Goal: Information Seeking & Learning: Learn about a topic

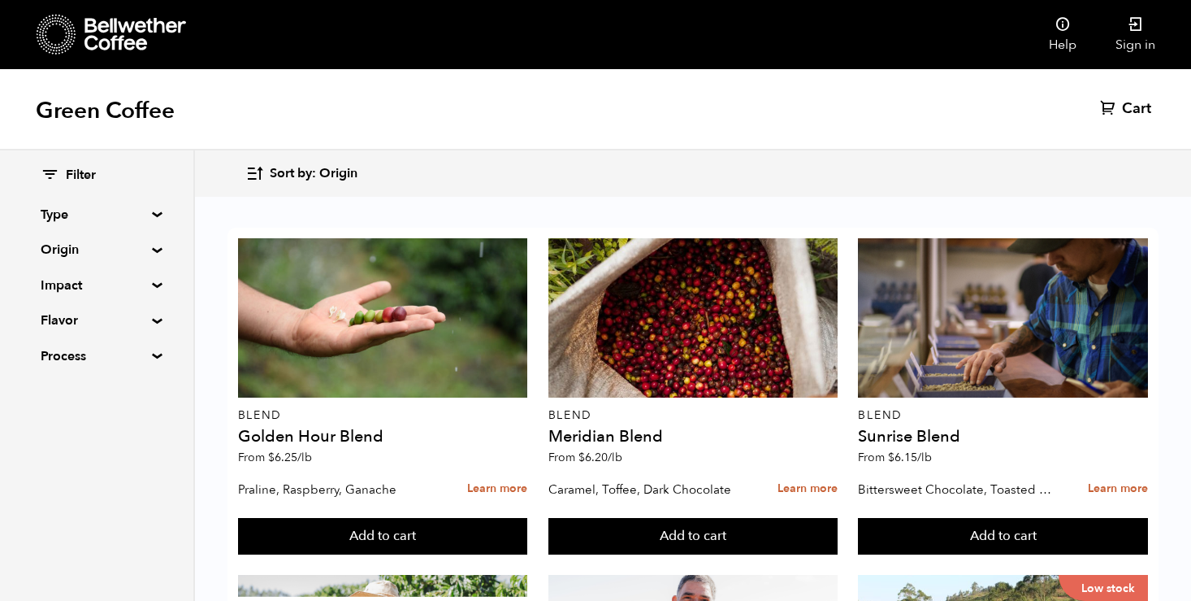
scroll to position [1332, 0]
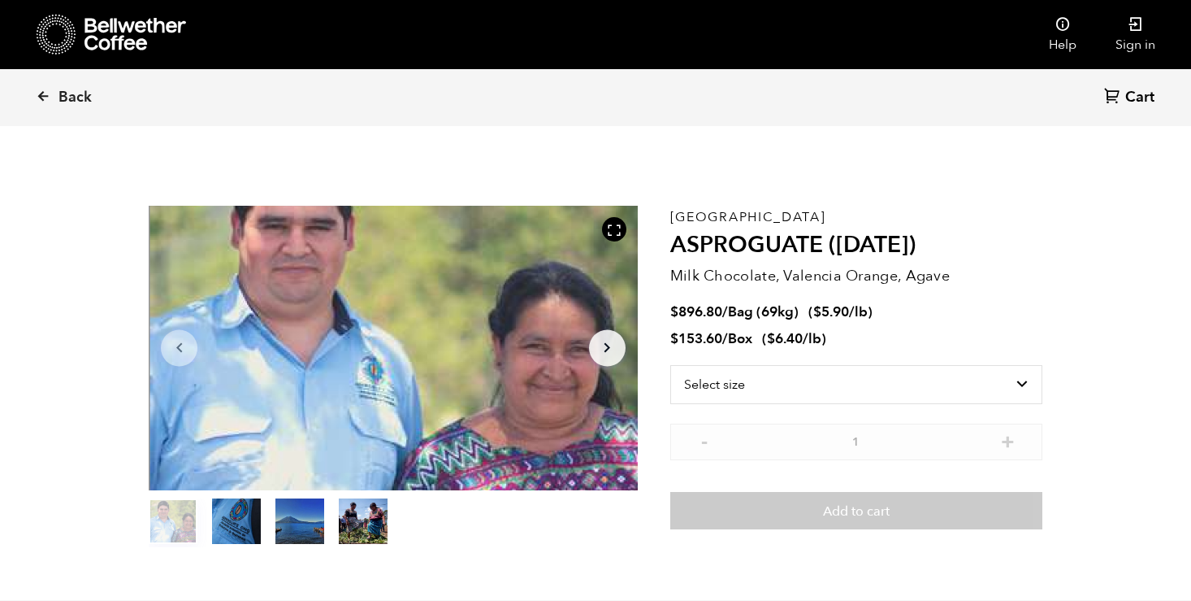
scroll to position [707, 866]
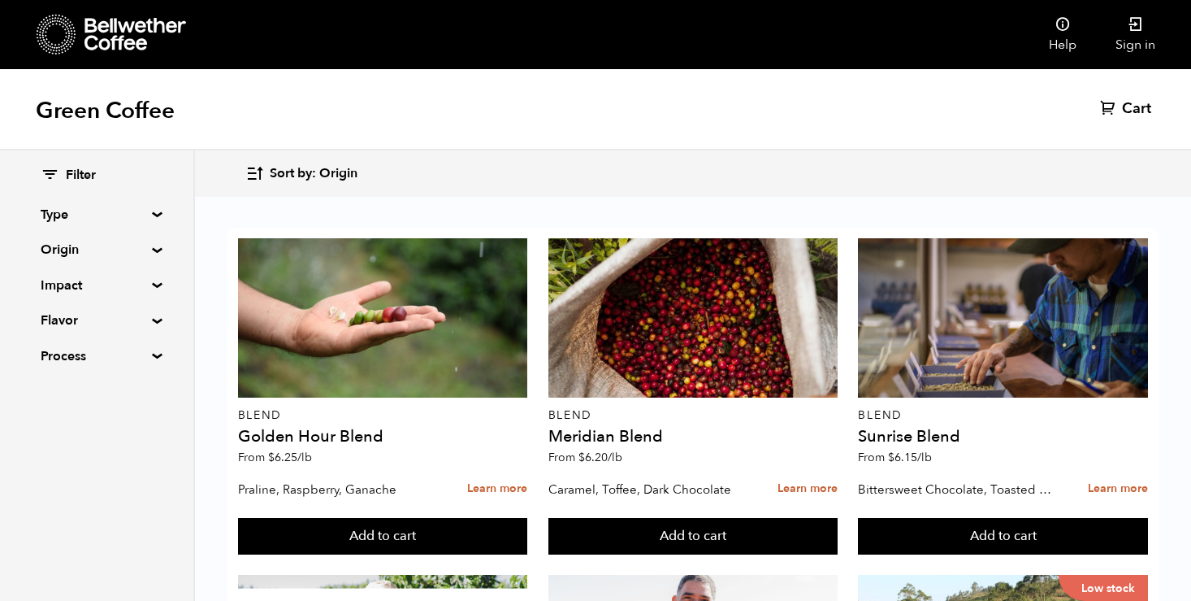
scroll to position [213, 0]
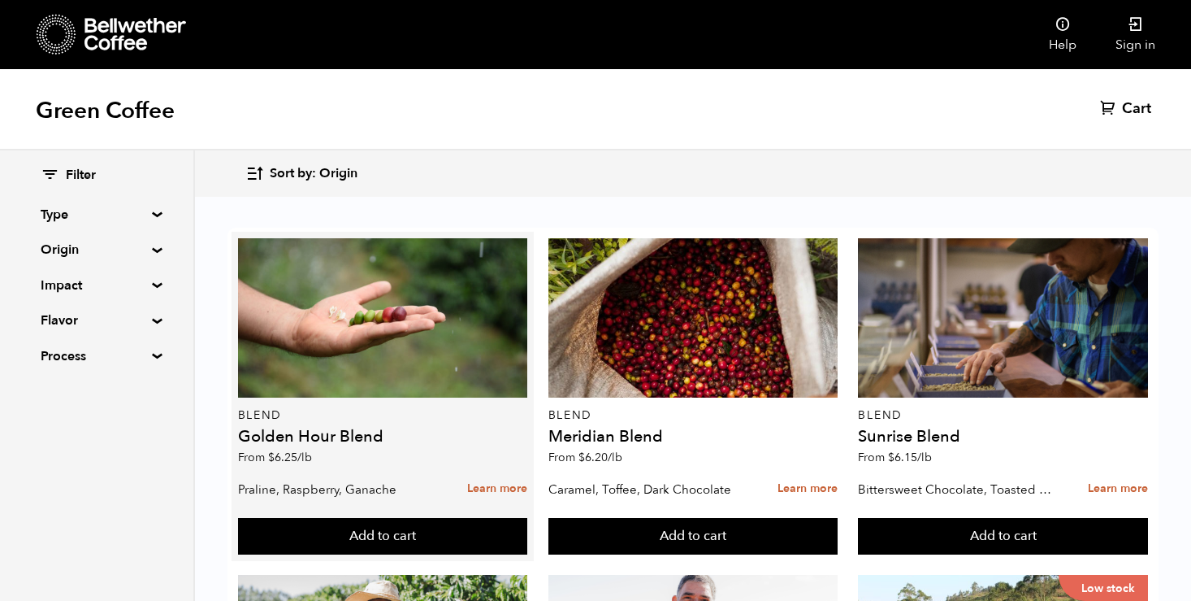
click at [350, 428] on h4 "Golden Hour Blend" at bounding box center [383, 436] width 290 height 16
click at [488, 471] on link "Learn more" at bounding box center [497, 488] width 60 height 35
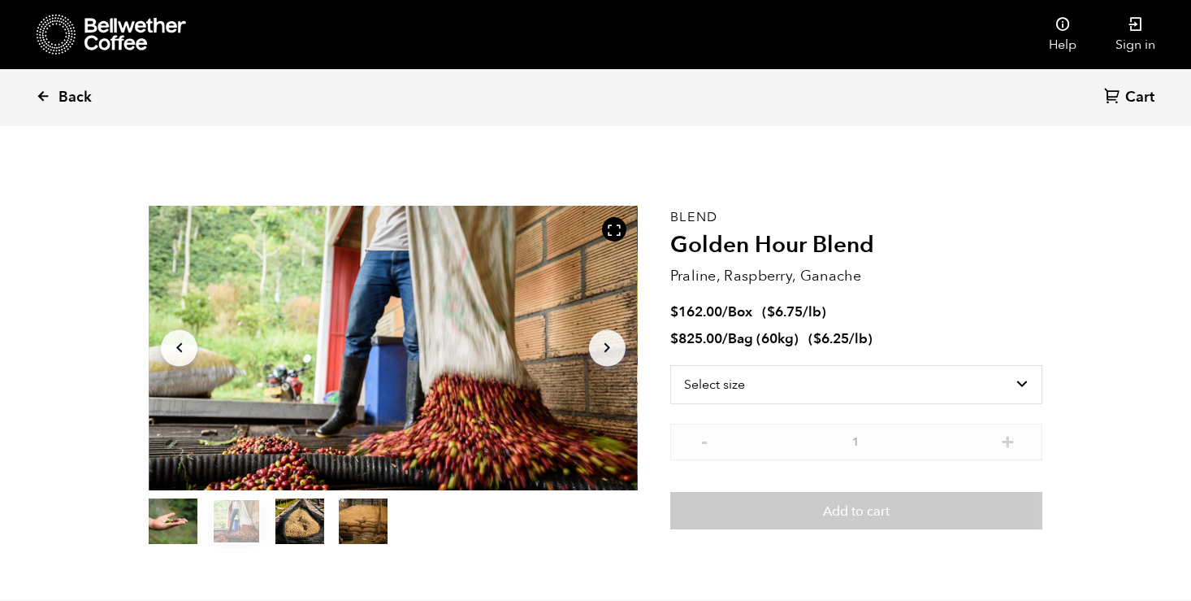
click at [63, 99] on span "Back" at bounding box center [75, 98] width 33 height 20
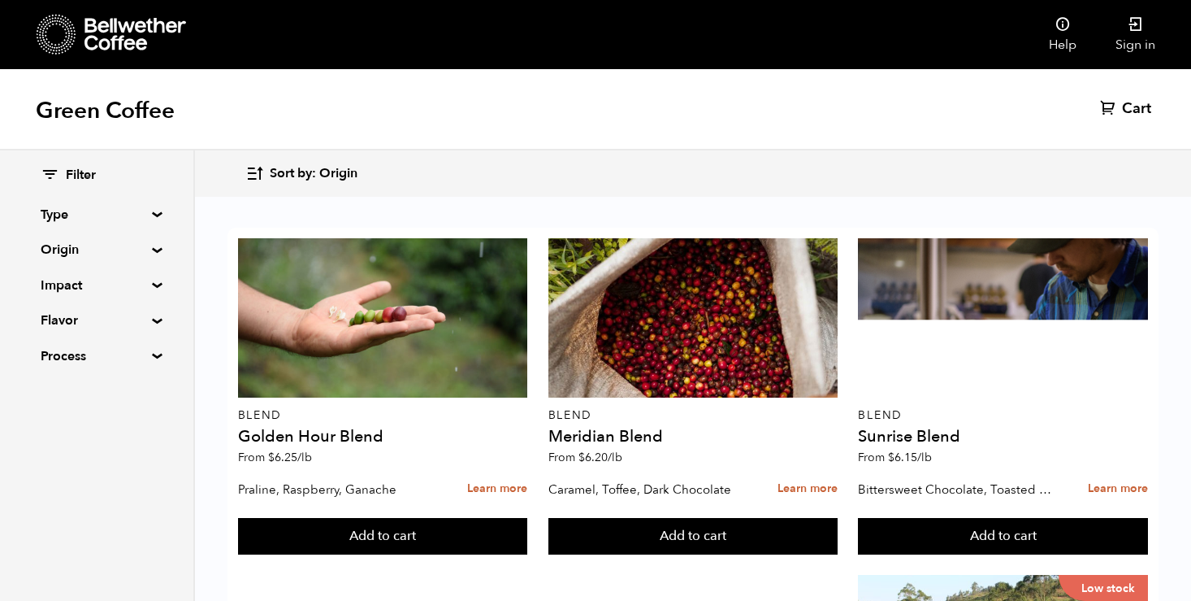
scroll to position [1384, 0]
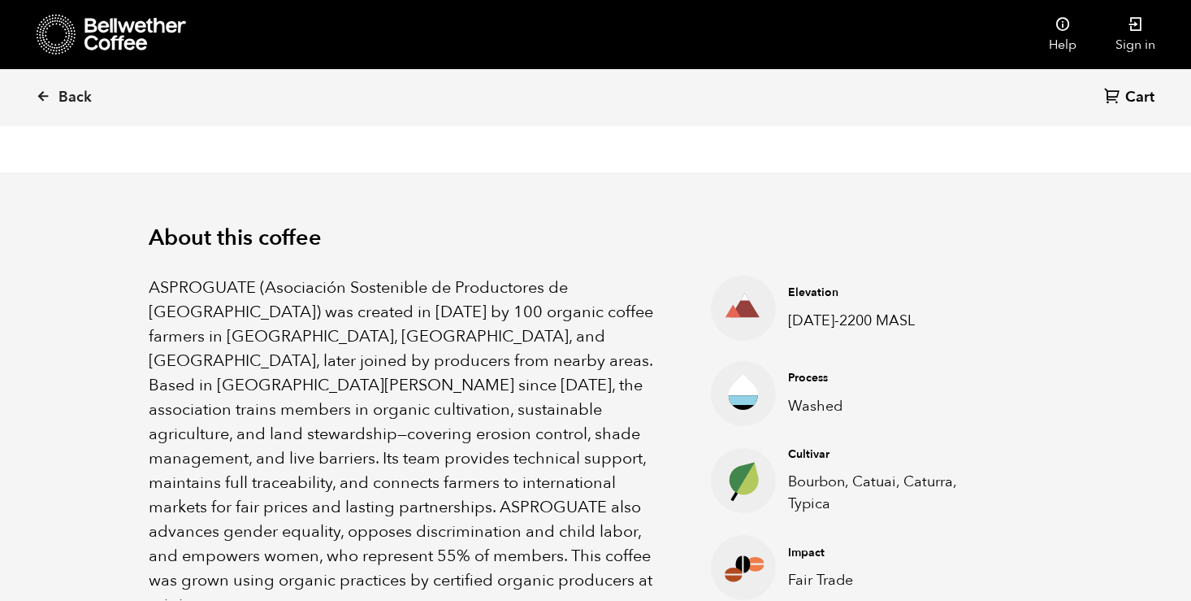
scroll to position [432, 0]
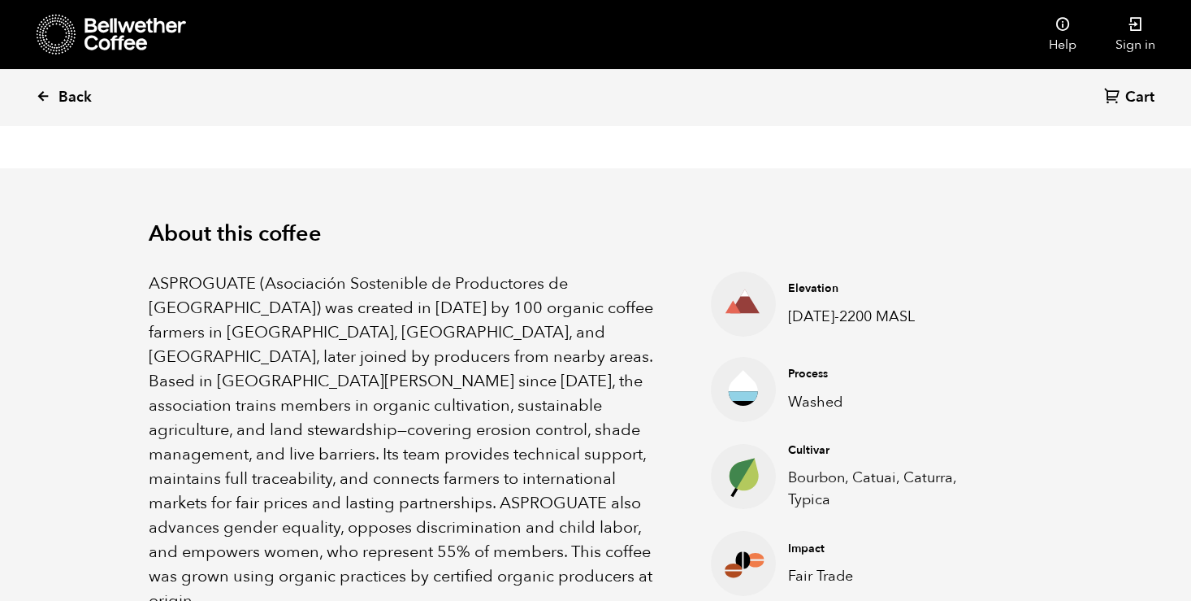
click at [82, 103] on span "Back" at bounding box center [75, 98] width 33 height 20
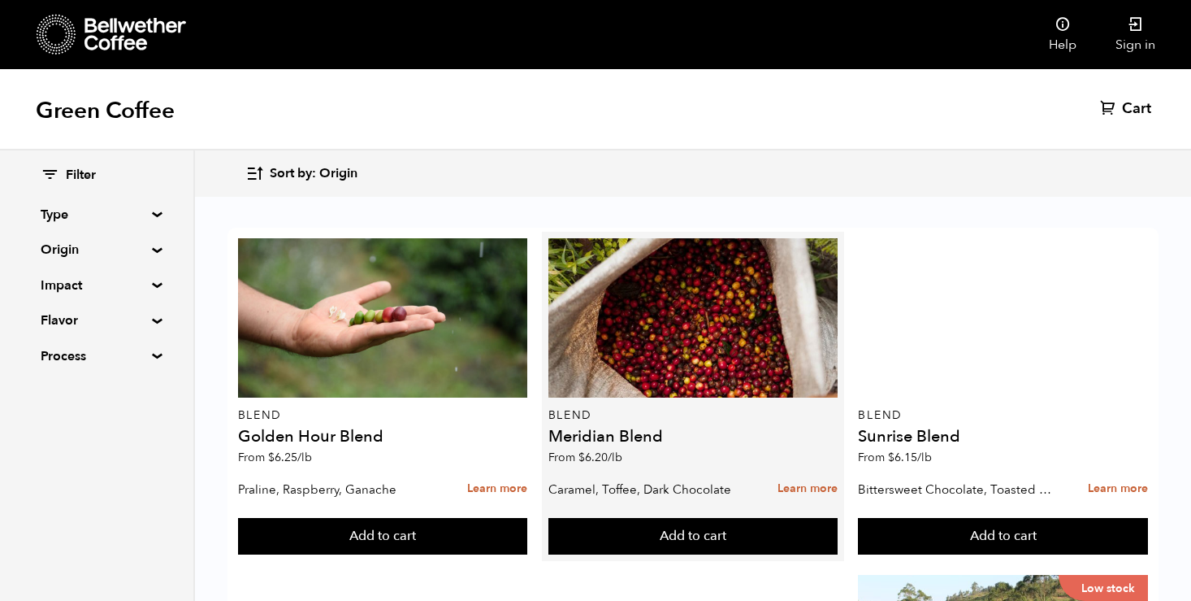
scroll to position [704, 0]
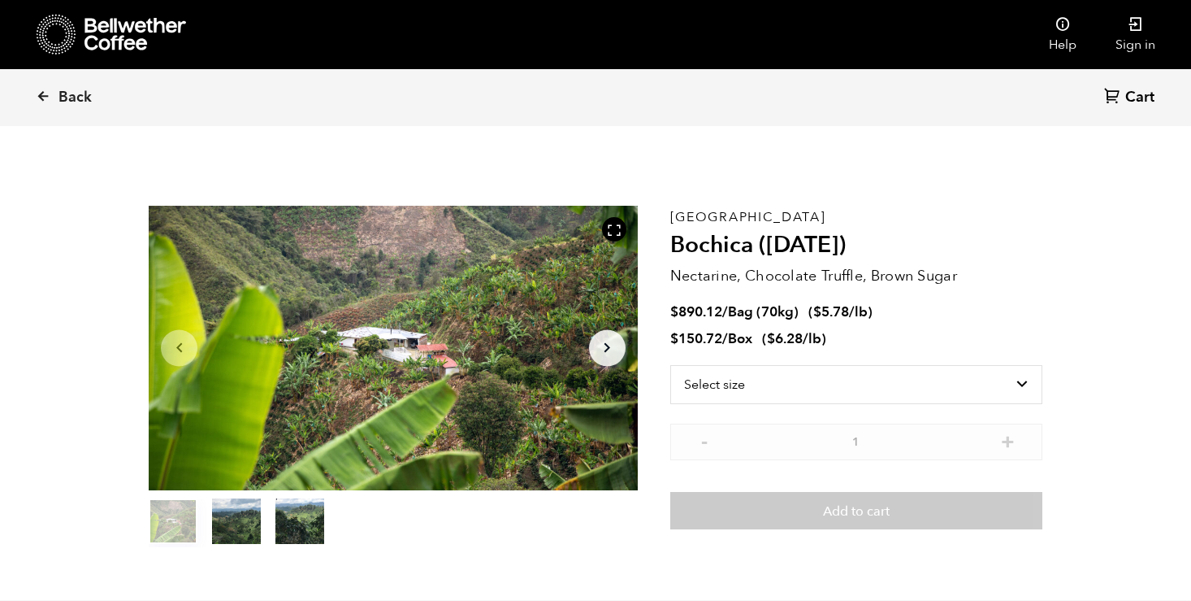
scroll to position [707, 866]
click at [847, 383] on select "Select size Bag (70kg) (154 lbs) Box (24 lbs)" at bounding box center [856, 384] width 372 height 39
select select "bag"
click at [670, 365] on select "Select size Bag (70kg) (154 lbs) Box (24 lbs)" at bounding box center [856, 384] width 372 height 39
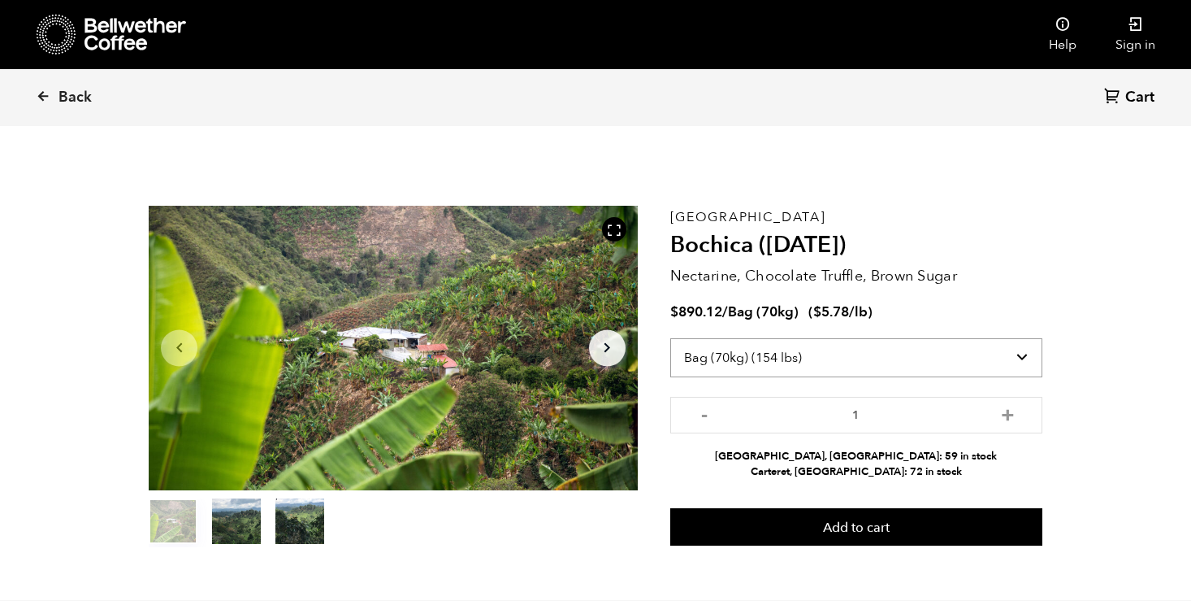
click at [892, 344] on select "Select size Bag (70kg) (154 lbs) Box (24 lbs)" at bounding box center [856, 357] width 372 height 39
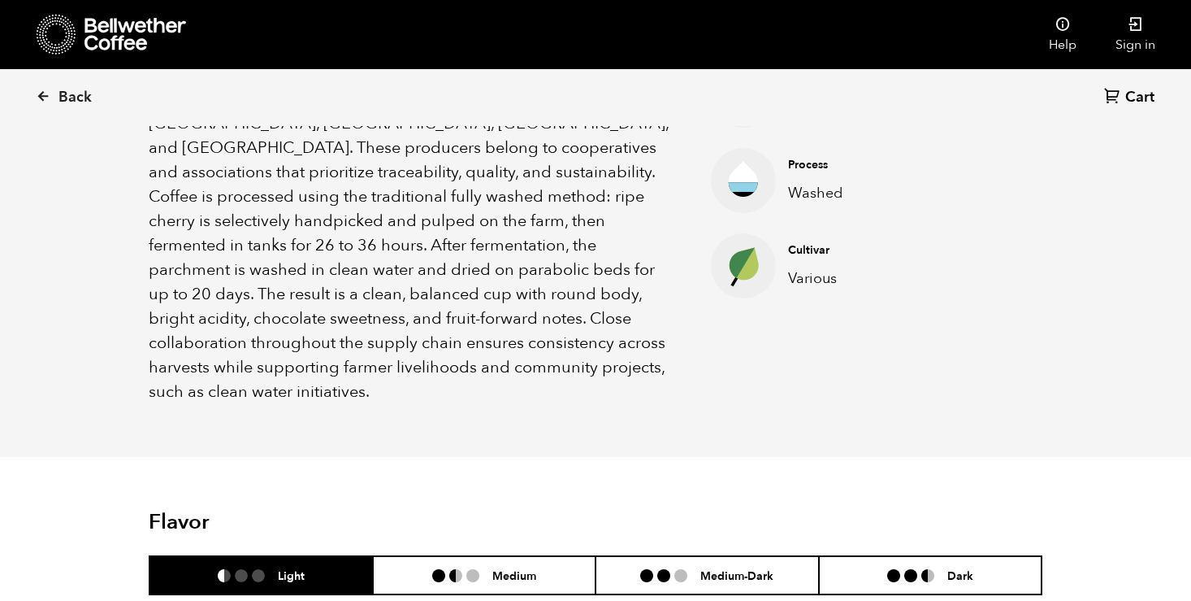
scroll to position [0, 0]
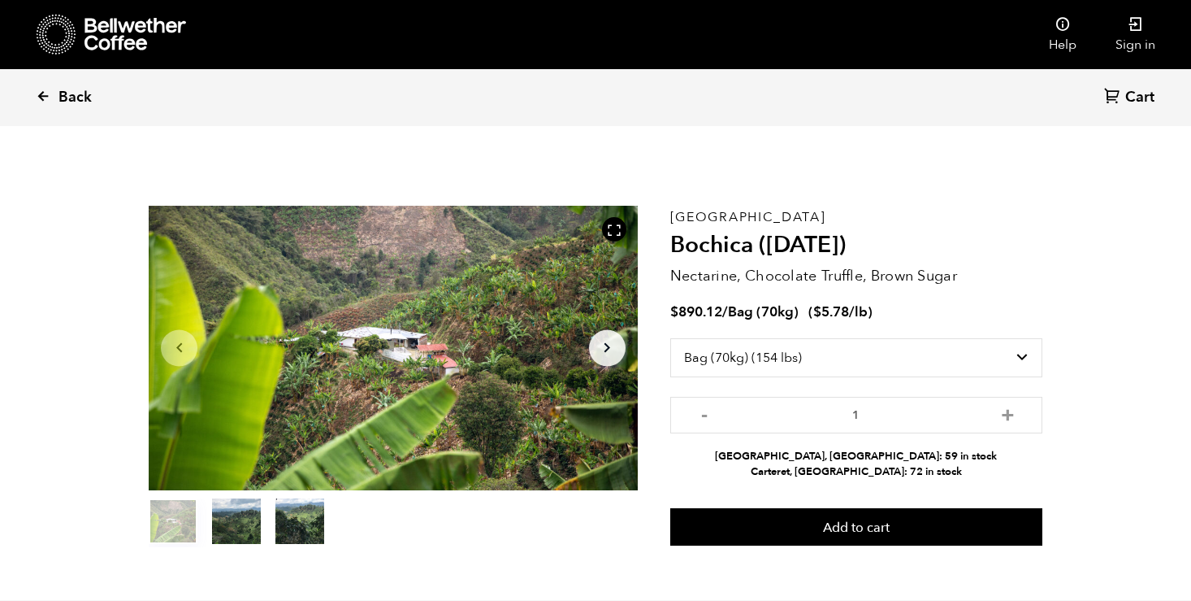
click at [62, 96] on span "Back" at bounding box center [75, 98] width 33 height 20
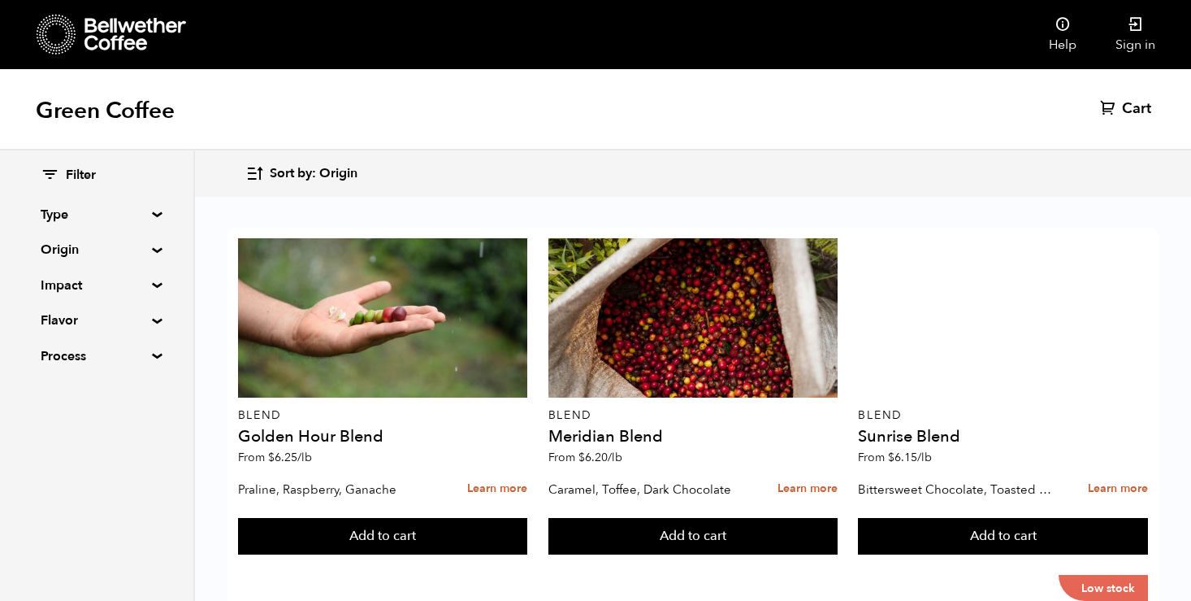
scroll to position [766, 0]
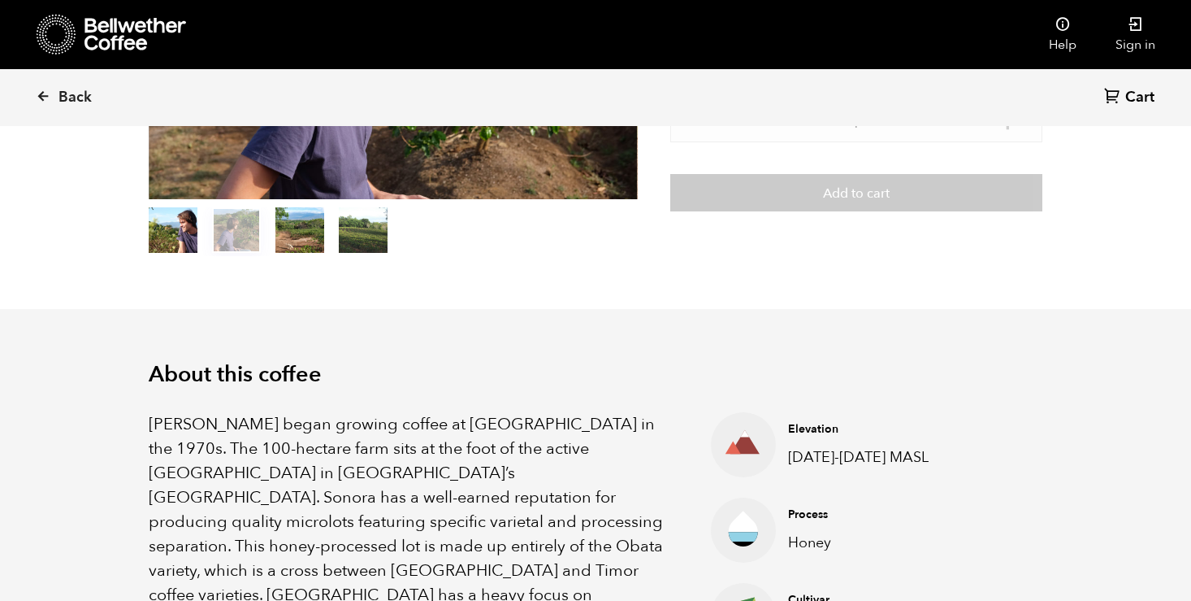
scroll to position [416, 0]
